Goal: Task Accomplishment & Management: Use online tool/utility

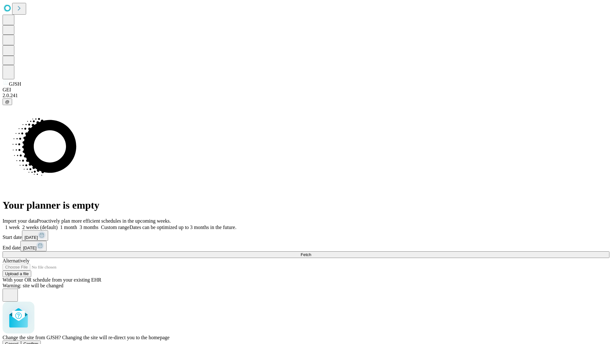
click at [39, 342] on span "Confirm" at bounding box center [31, 344] width 15 height 5
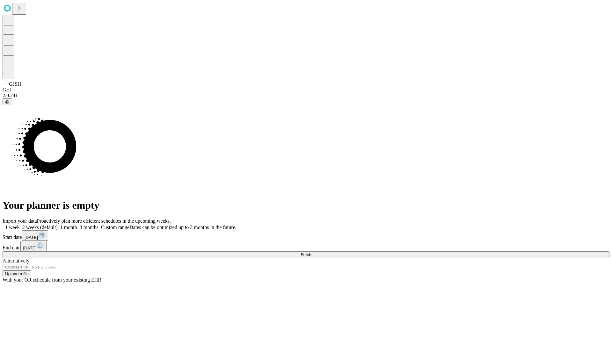
click at [20, 225] on label "1 week" at bounding box center [11, 227] width 17 height 5
click at [311, 252] on span "Fetch" at bounding box center [305, 254] width 11 height 5
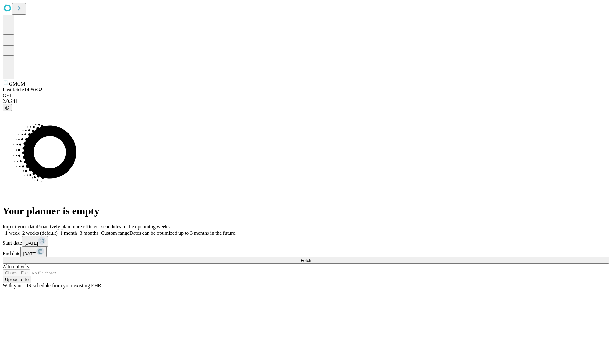
click at [20, 230] on label "1 week" at bounding box center [11, 232] width 17 height 5
click at [311, 258] on span "Fetch" at bounding box center [305, 260] width 11 height 5
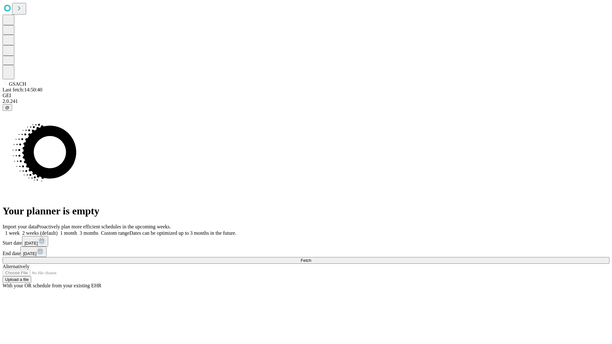
click at [311, 258] on span "Fetch" at bounding box center [305, 260] width 11 height 5
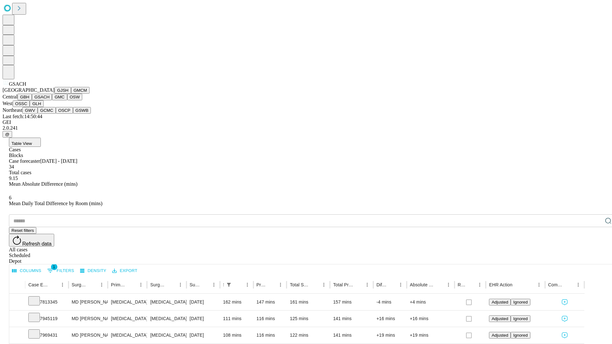
click at [52, 100] on button "GMC" at bounding box center [59, 97] width 15 height 7
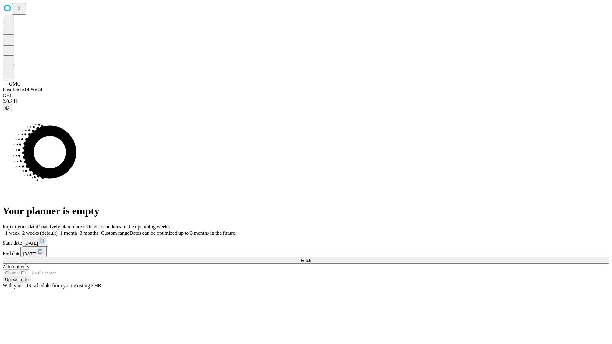
click at [311, 258] on span "Fetch" at bounding box center [305, 260] width 11 height 5
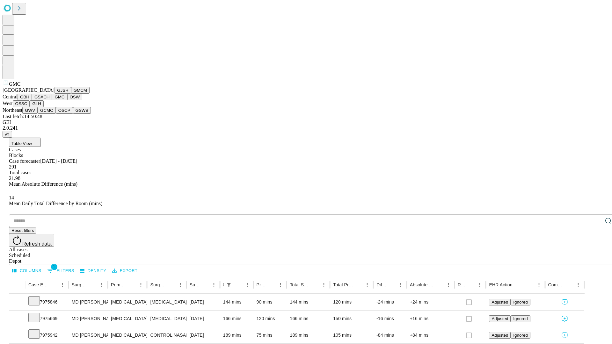
click at [67, 100] on button "OSW" at bounding box center [74, 97] width 15 height 7
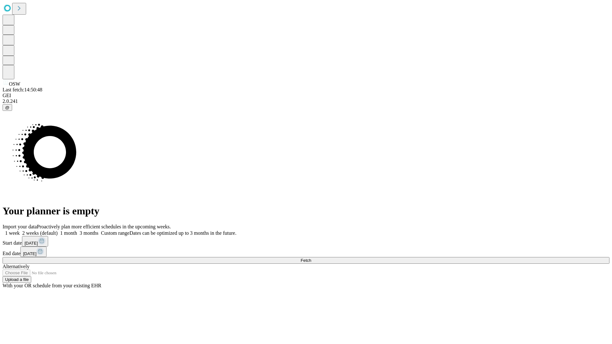
click at [20, 230] on label "1 week" at bounding box center [11, 232] width 17 height 5
click at [311, 258] on span "Fetch" at bounding box center [305, 260] width 11 height 5
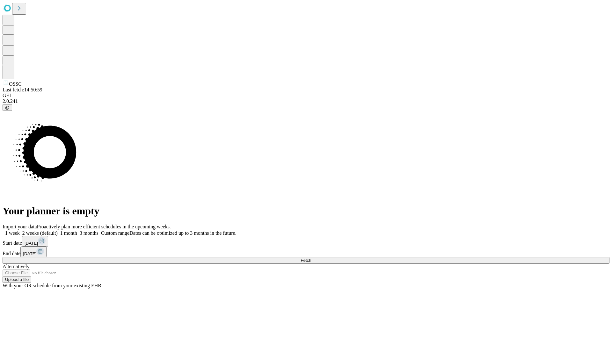
click at [20, 230] on label "1 week" at bounding box center [11, 232] width 17 height 5
click at [311, 258] on span "Fetch" at bounding box center [305, 260] width 11 height 5
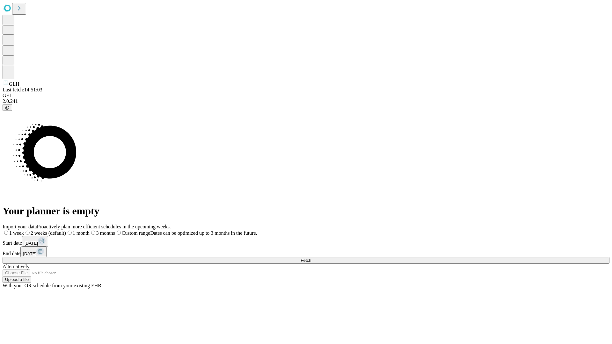
click at [24, 230] on label "1 week" at bounding box center [13, 232] width 21 height 5
click at [311, 258] on span "Fetch" at bounding box center [305, 260] width 11 height 5
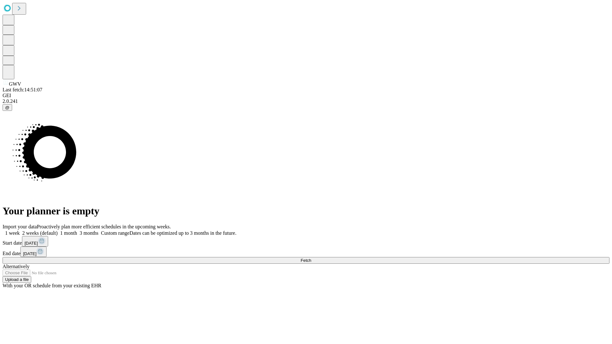
click at [311, 258] on span "Fetch" at bounding box center [305, 260] width 11 height 5
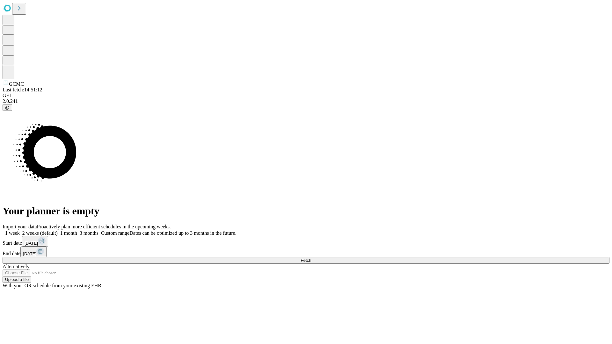
click at [20, 230] on label "1 week" at bounding box center [11, 232] width 17 height 5
click at [311, 258] on span "Fetch" at bounding box center [305, 260] width 11 height 5
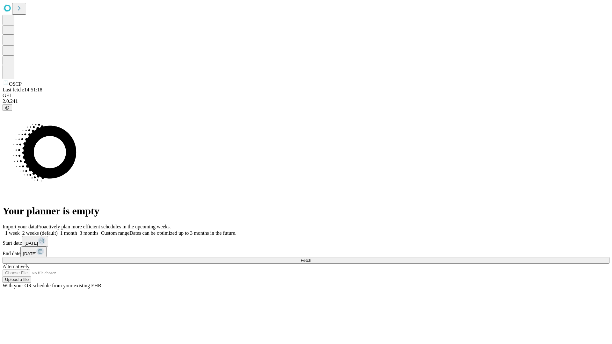
click at [20, 230] on label "1 week" at bounding box center [11, 232] width 17 height 5
click at [311, 258] on span "Fetch" at bounding box center [305, 260] width 11 height 5
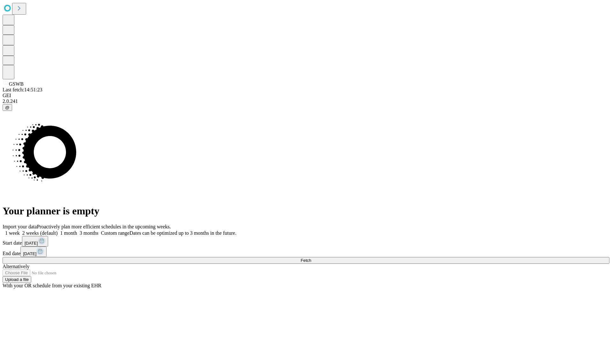
click at [20, 230] on label "1 week" at bounding box center [11, 232] width 17 height 5
click at [311, 258] on span "Fetch" at bounding box center [305, 260] width 11 height 5
